Goal: Task Accomplishment & Management: Manage account settings

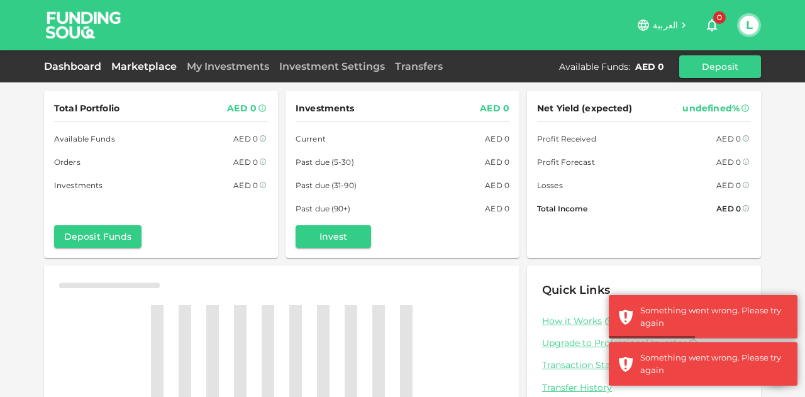
click at [154, 60] on link "Marketplace" at bounding box center [143, 66] width 75 height 12
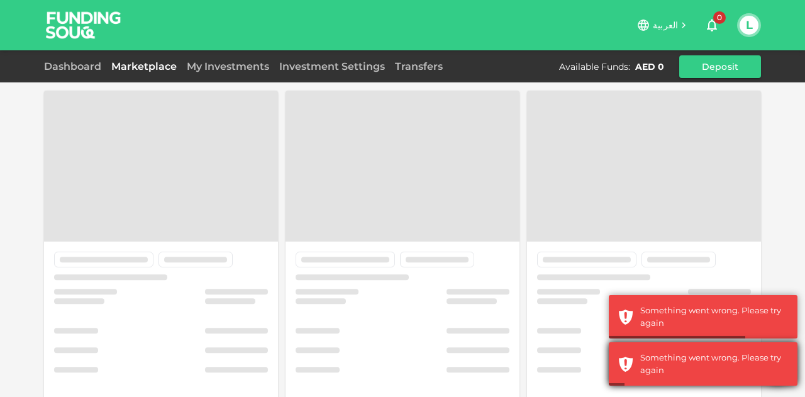
click at [654, 371] on div "Something went wrong. Please try again" at bounding box center [714, 363] width 148 height 25
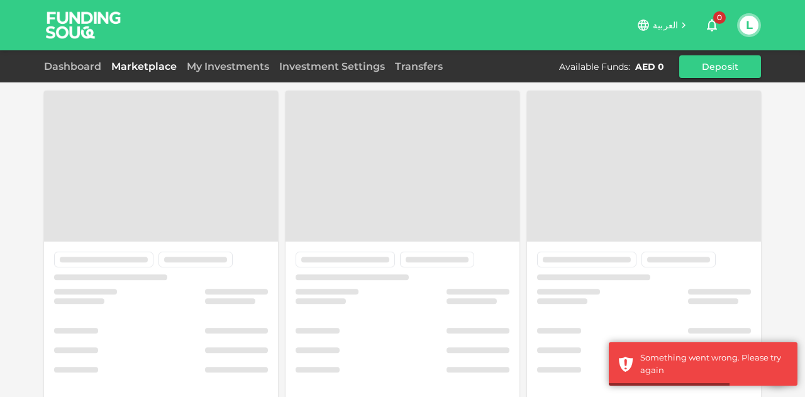
click at [687, 309] on div at bounding box center [644, 347] width 234 height 213
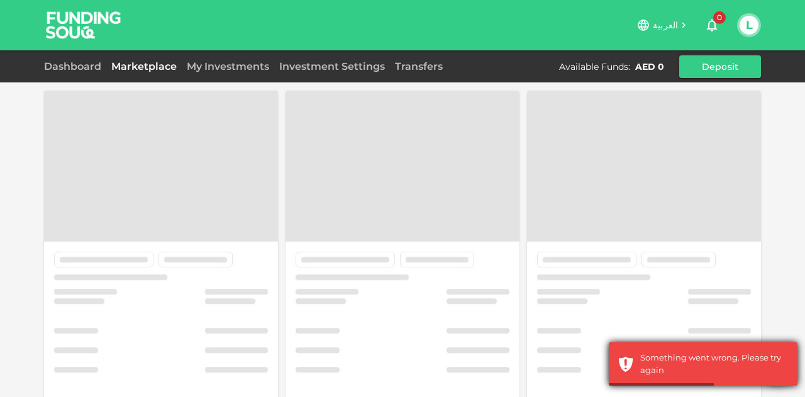
click at [655, 346] on div "Something went wrong. Please try again" at bounding box center [702, 363] width 189 height 43
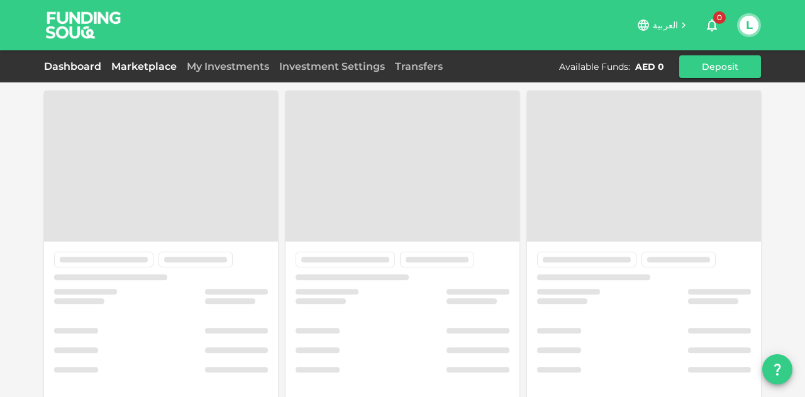
click at [69, 69] on link "Dashboard" at bounding box center [75, 66] width 62 height 12
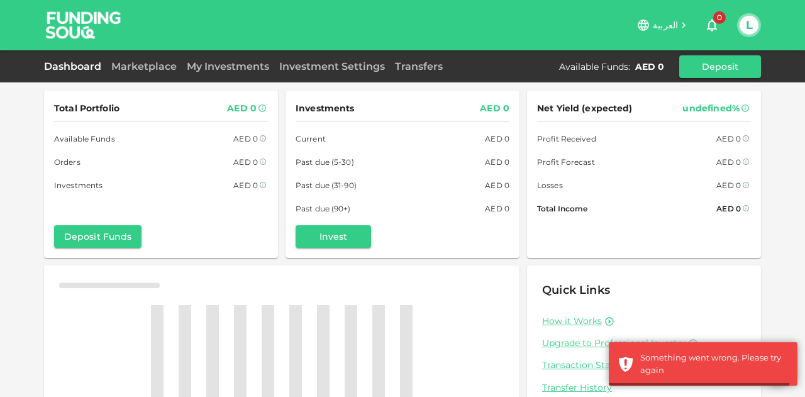
click at [424, 74] on div "Dashboard Marketplace My Investments Investment Settings Transfers Available Fu…" at bounding box center [402, 66] width 717 height 23
click at [425, 71] on link "Transfers" at bounding box center [419, 66] width 58 height 12
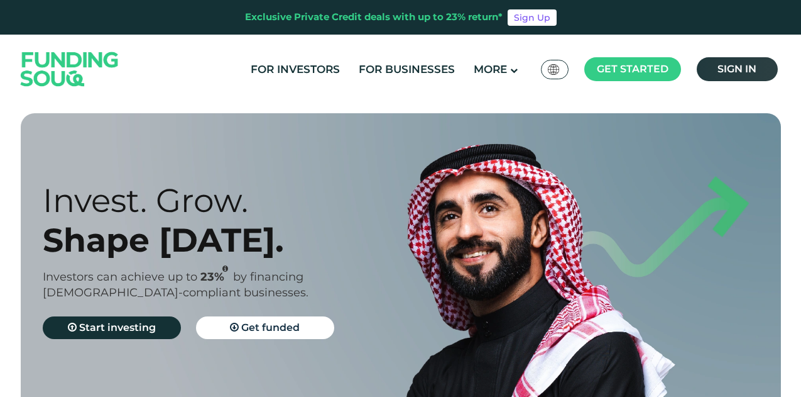
click at [740, 66] on span "Sign in" at bounding box center [737, 69] width 39 height 12
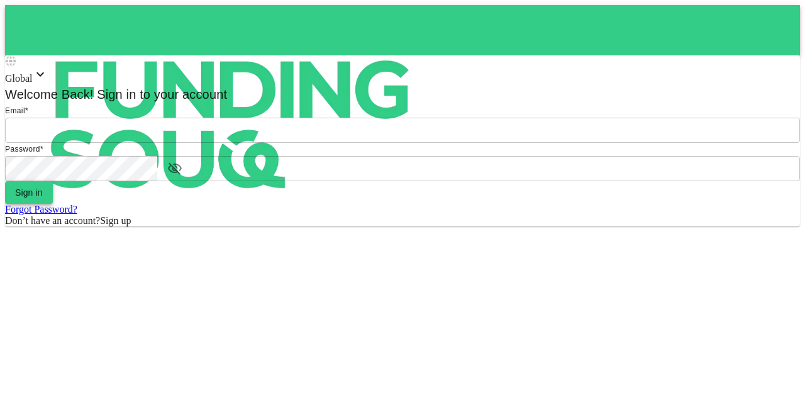
type input "mohanad.y.yasin@hotmail.com"
click at [53, 204] on button "Sign in" at bounding box center [29, 192] width 48 height 23
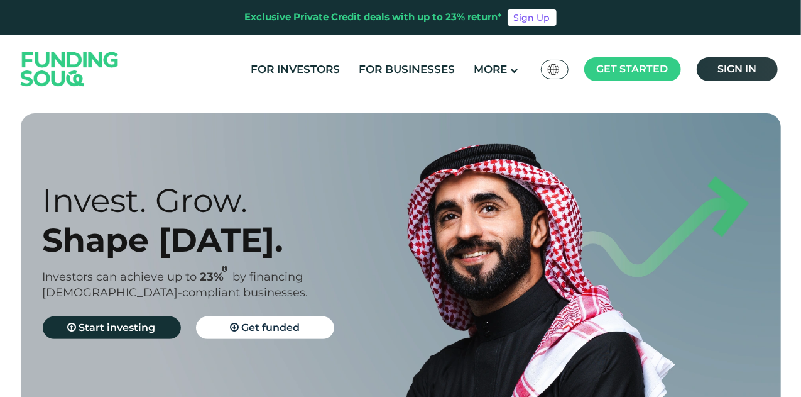
click at [732, 71] on span "Sign in" at bounding box center [737, 69] width 39 height 12
click at [762, 81] on ul "For Investors For Businesses More About Us How It Works" at bounding box center [512, 70] width 543 height 26
click at [730, 61] on link "Sign in" at bounding box center [737, 69] width 81 height 24
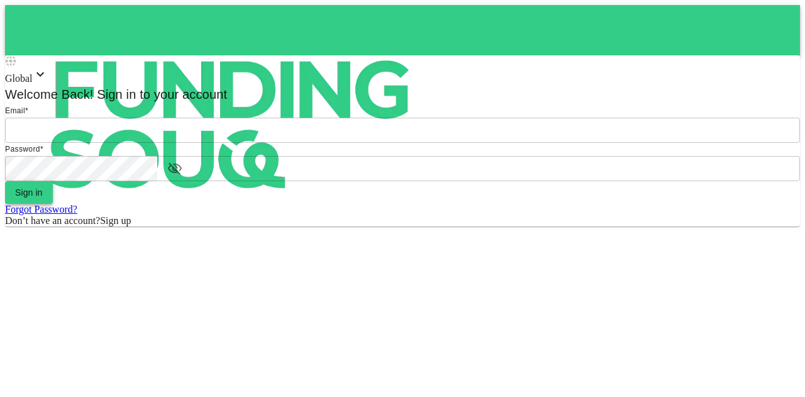
type input "[EMAIL_ADDRESS][PERSON_NAME][DOMAIN_NAME]"
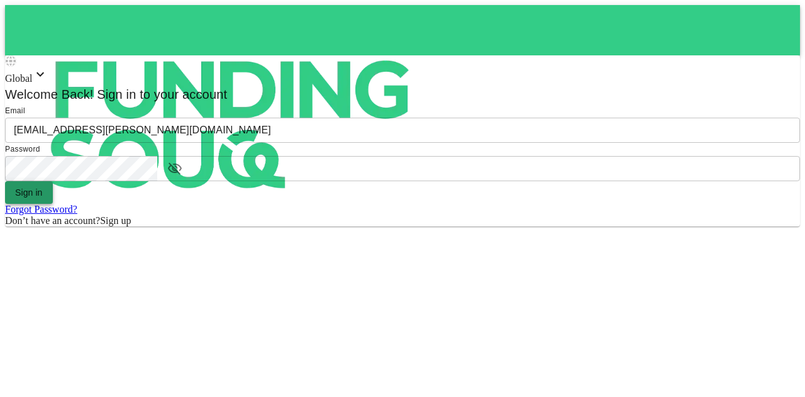
click at [53, 204] on button "Sign in" at bounding box center [29, 192] width 48 height 23
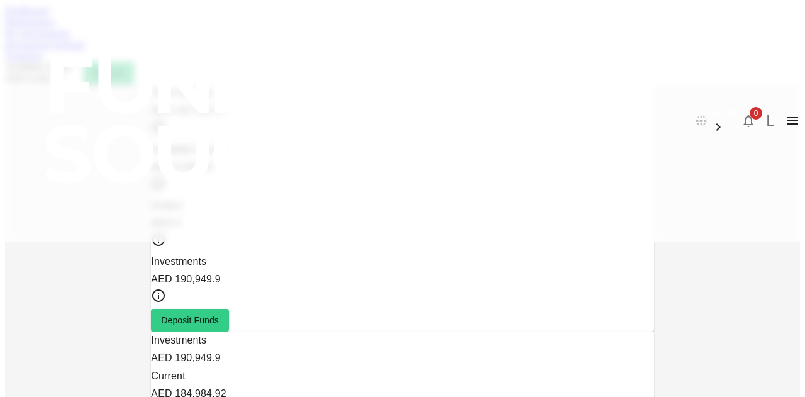
click at [55, 27] on link "Marketplace" at bounding box center [30, 21] width 50 height 11
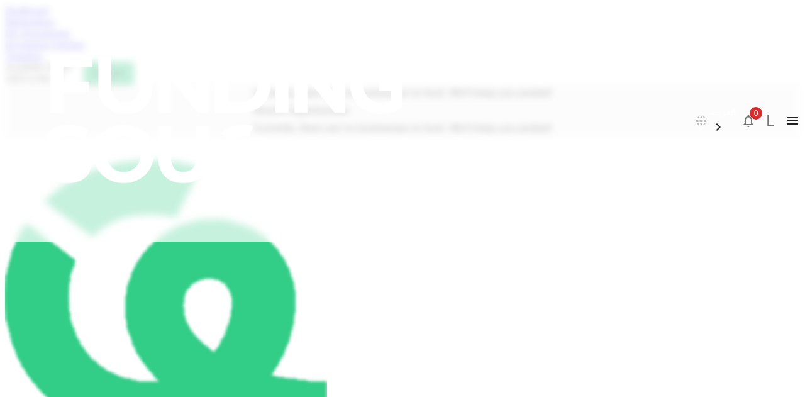
click at [70, 38] on link "My Investments" at bounding box center [37, 33] width 65 height 11
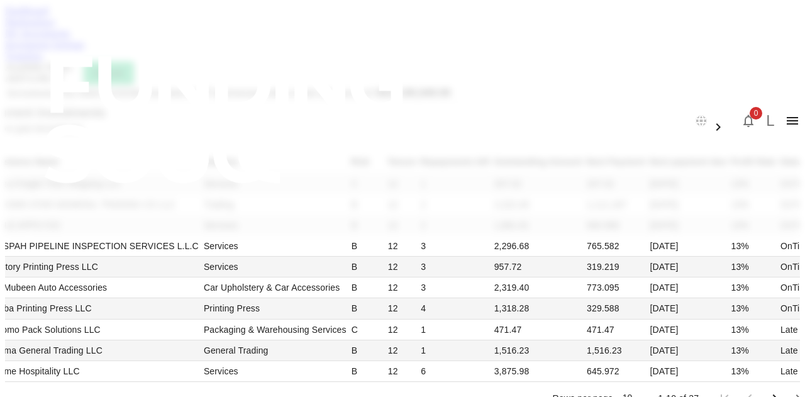
click at [85, 50] on link "Investment Settings" at bounding box center [45, 44] width 80 height 11
